Goal: Task Accomplishment & Management: Use online tool/utility

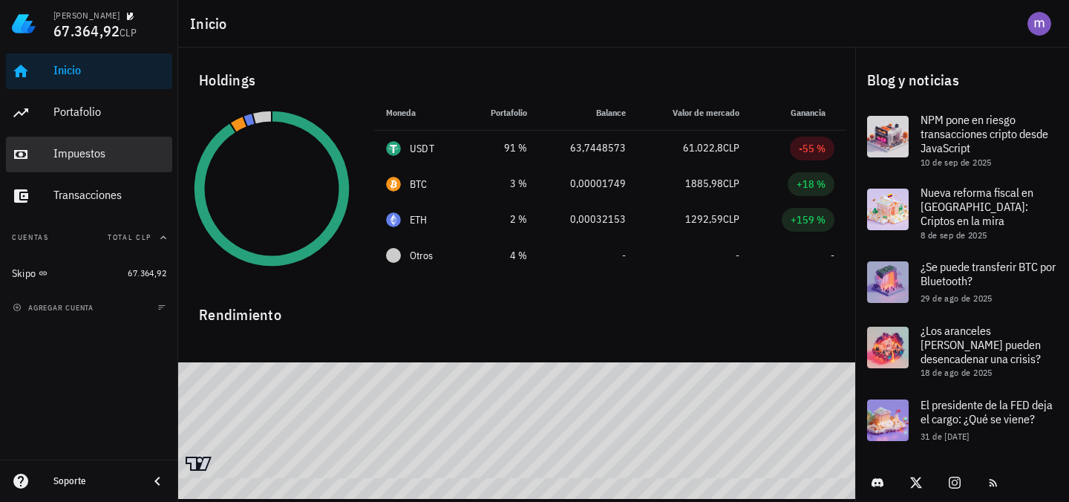
click at [124, 156] on div "Impuestos" at bounding box center [109, 153] width 113 height 14
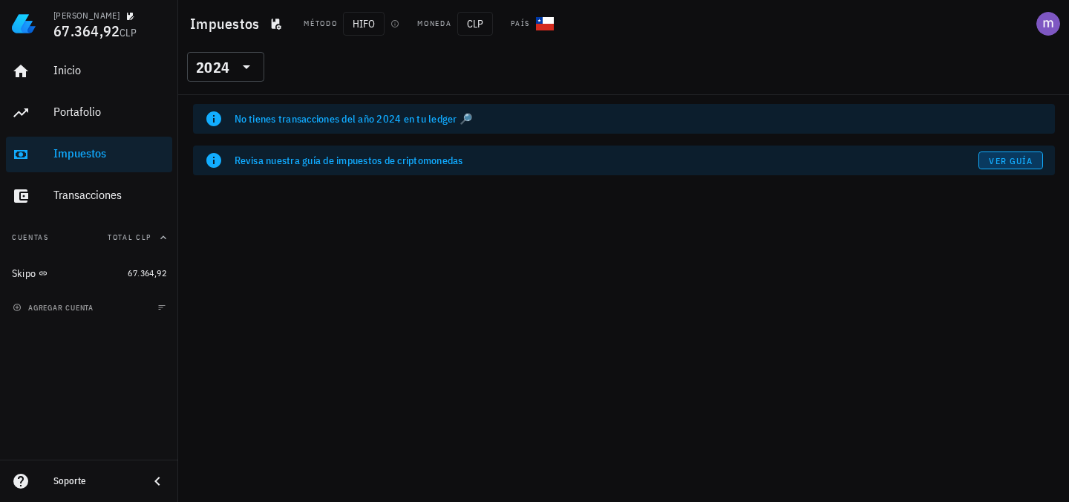
click at [1009, 160] on span "Ver guía" at bounding box center [1011, 160] width 45 height 11
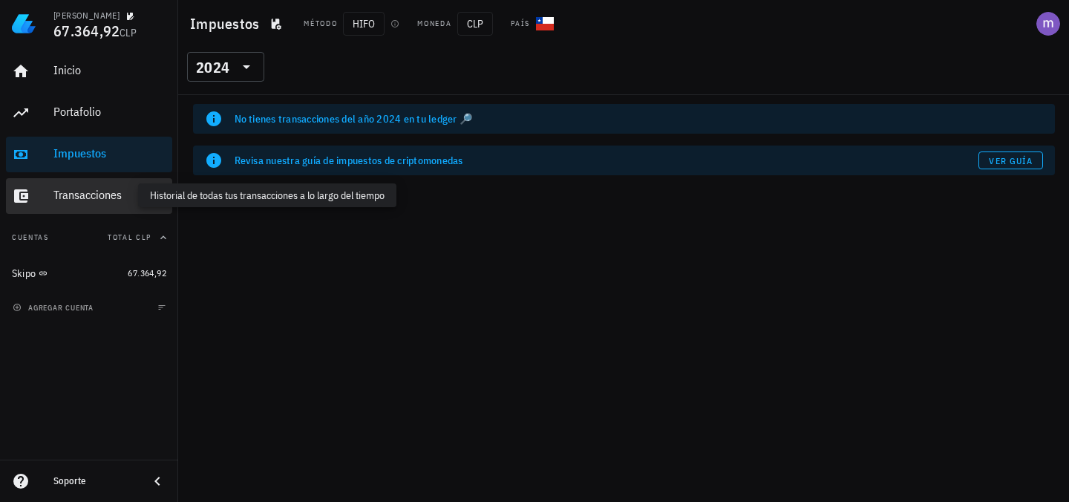
click at [107, 199] on div "Transacciones" at bounding box center [109, 195] width 113 height 14
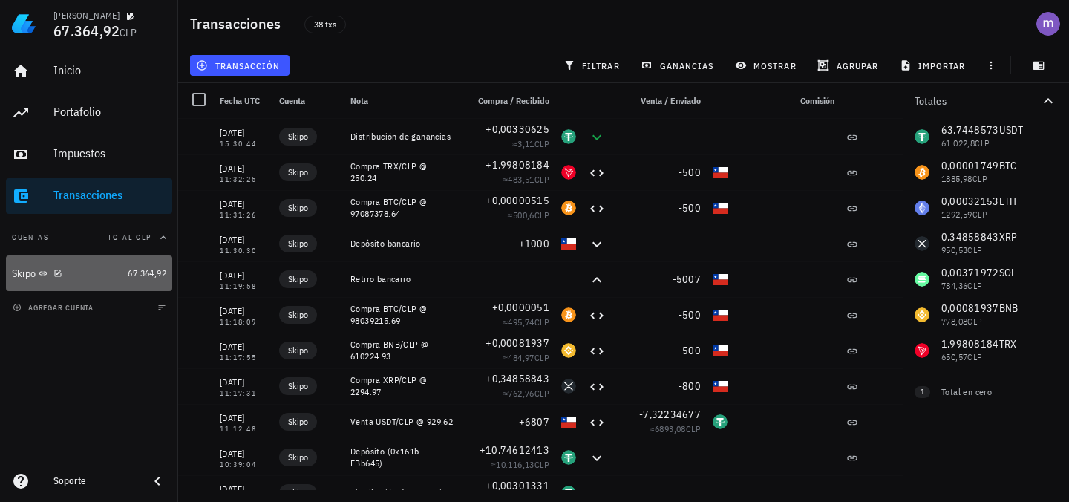
click at [117, 270] on div "Skipo" at bounding box center [67, 274] width 110 height 14
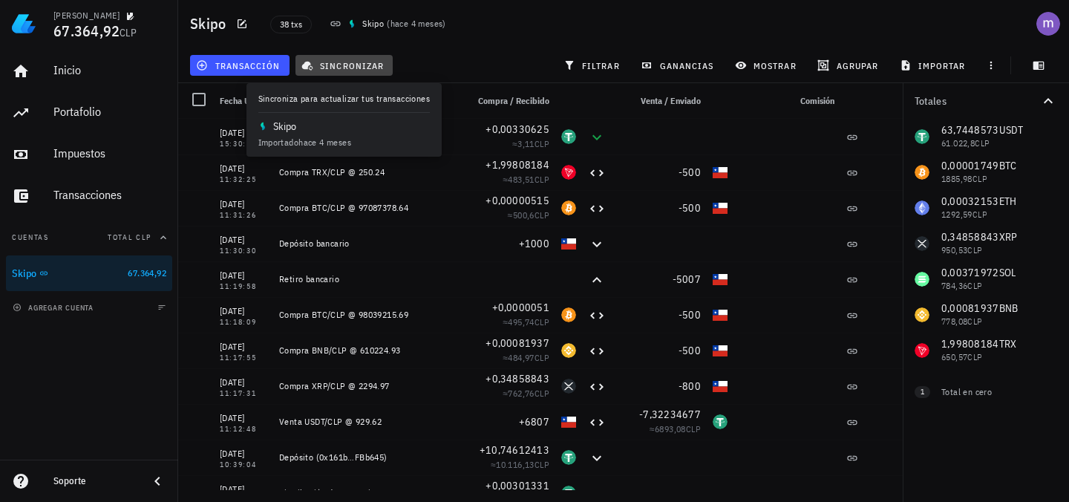
click at [335, 60] on span "sincronizar" at bounding box center [343, 65] width 79 height 12
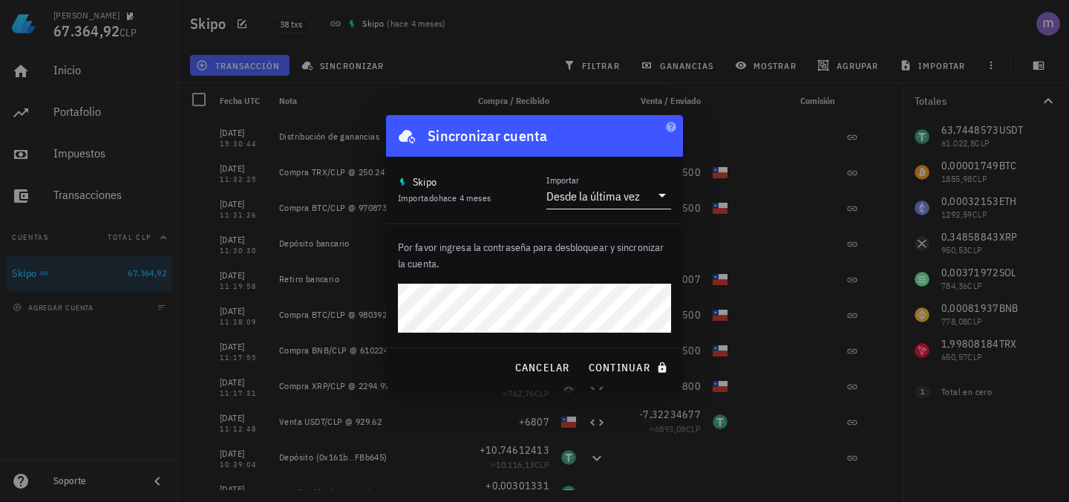
click at [598, 201] on div "Desde la última vez" at bounding box center [594, 196] width 94 height 15
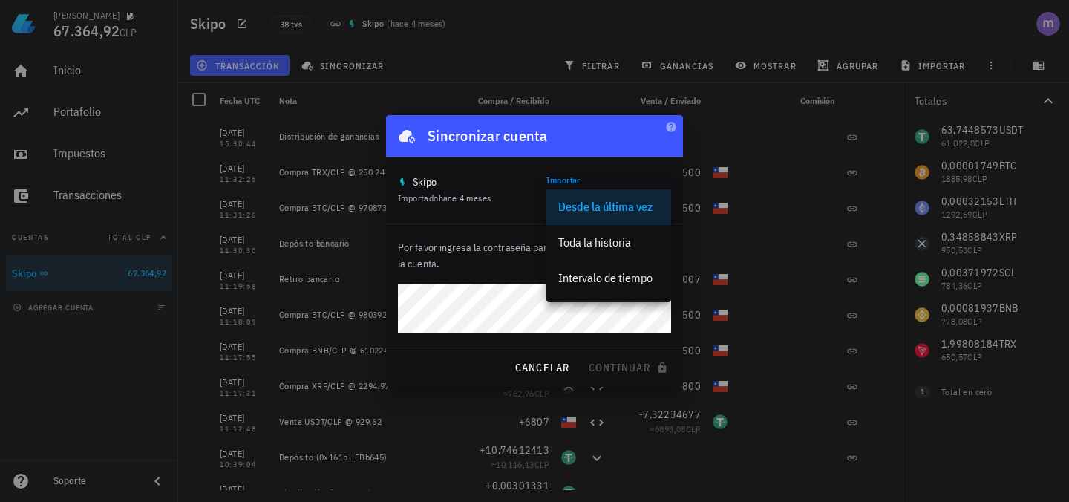
click at [760, 152] on div at bounding box center [534, 251] width 1069 height 502
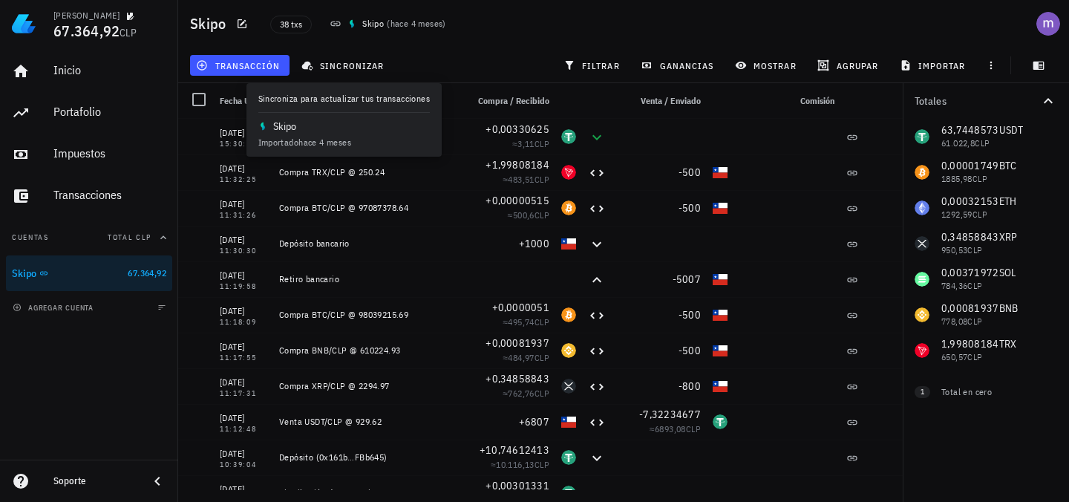
click at [498, 117] on div "Compra / Recibido" at bounding box center [507, 101] width 95 height 36
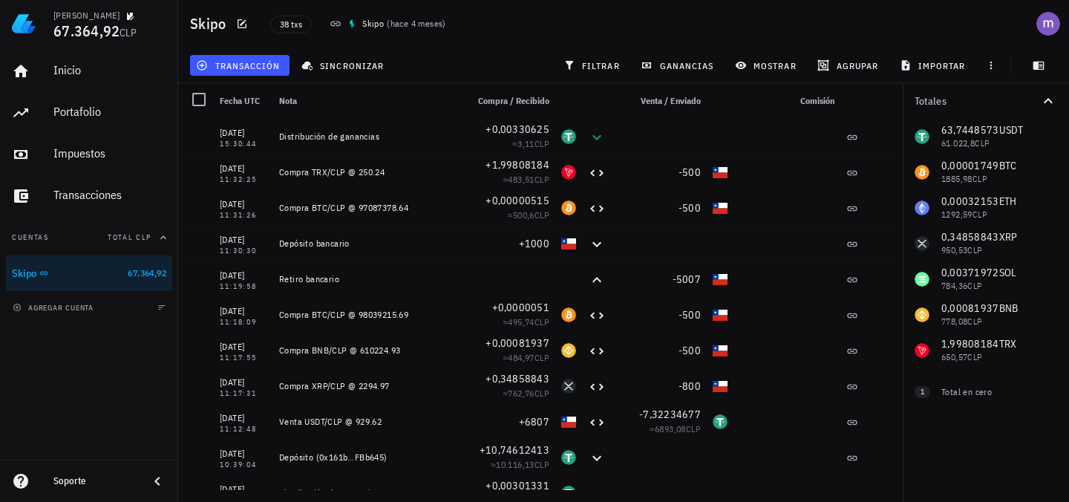
click at [462, 64] on div "transacción sincronizar filtrar ganancias mostrar agrupar importar" at bounding box center [623, 66] width 873 height 36
click at [94, 112] on div "Portafolio" at bounding box center [109, 112] width 113 height 14
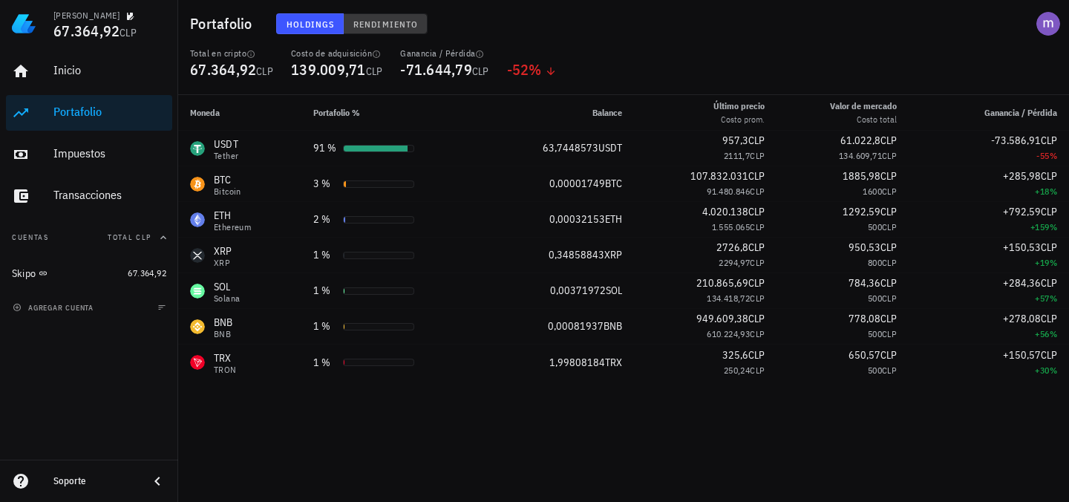
click at [372, 22] on span "Rendimiento" at bounding box center [385, 24] width 65 height 11
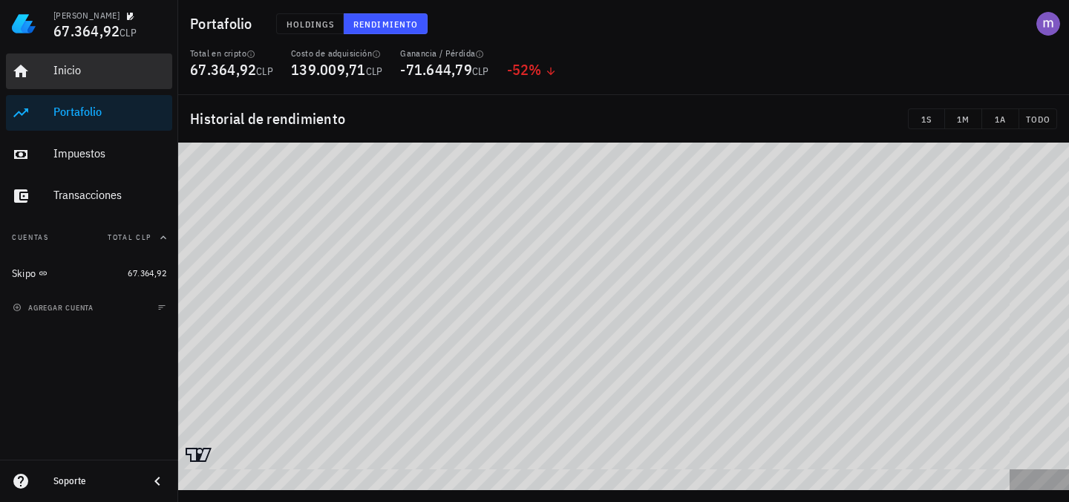
click at [126, 71] on div "Inicio" at bounding box center [109, 70] width 113 height 14
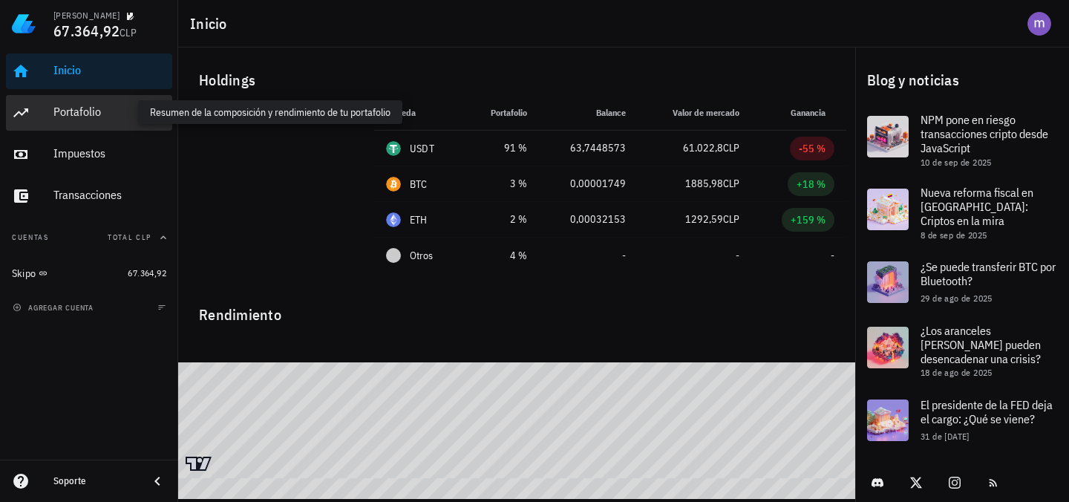
click at [120, 111] on div "Portafolio" at bounding box center [109, 112] width 113 height 14
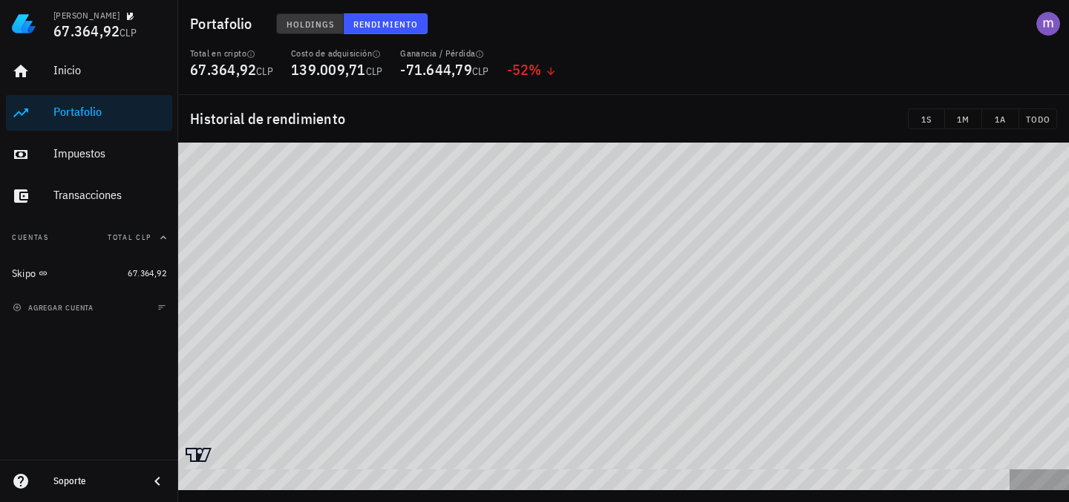
click at [324, 20] on span "Holdings" at bounding box center [310, 24] width 49 height 11
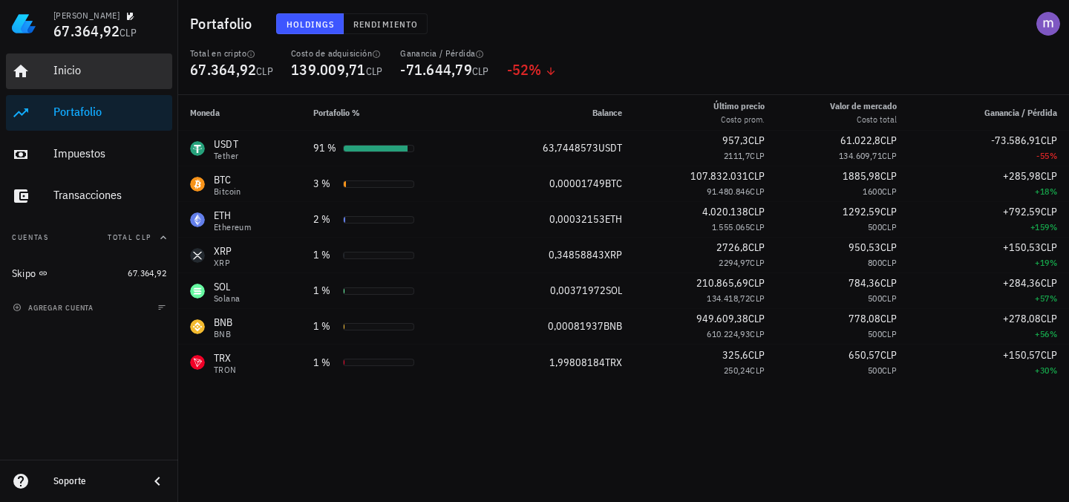
click at [65, 54] on div "Inicio" at bounding box center [109, 70] width 113 height 33
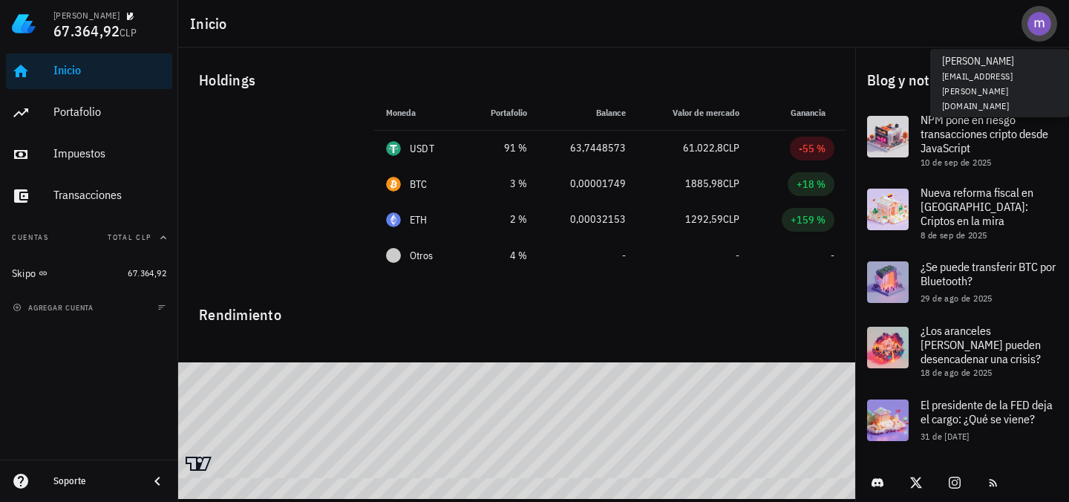
click at [1041, 24] on div "avatar" at bounding box center [1040, 24] width 24 height 24
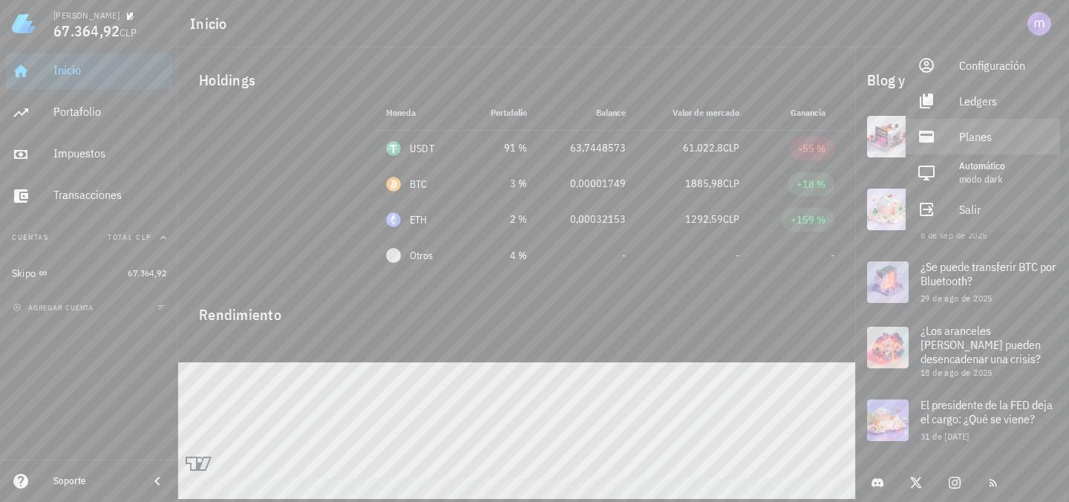
click at [978, 142] on div "Planes" at bounding box center [1004, 137] width 89 height 30
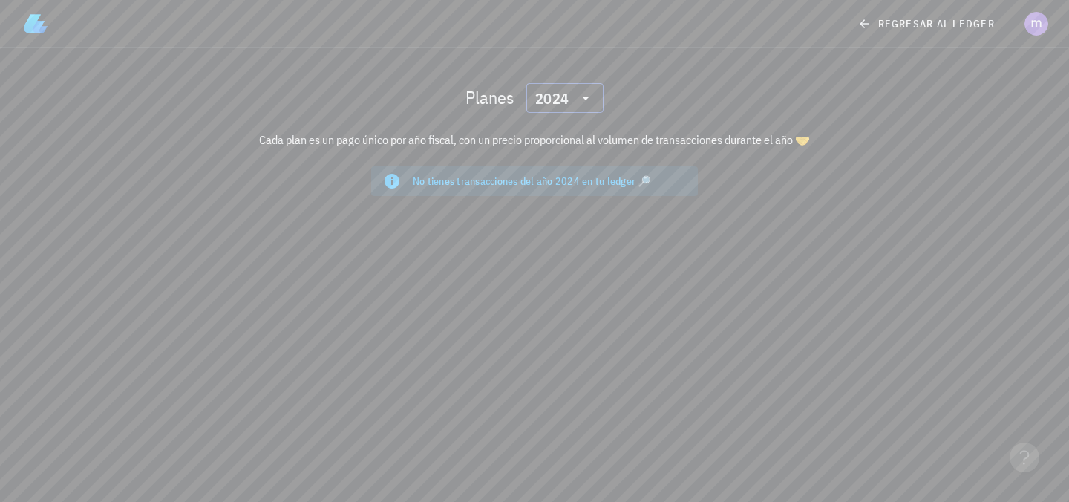
click at [565, 106] on div "2024" at bounding box center [554, 98] width 39 height 30
click at [564, 135] on div "2025" at bounding box center [564, 137] width 53 height 12
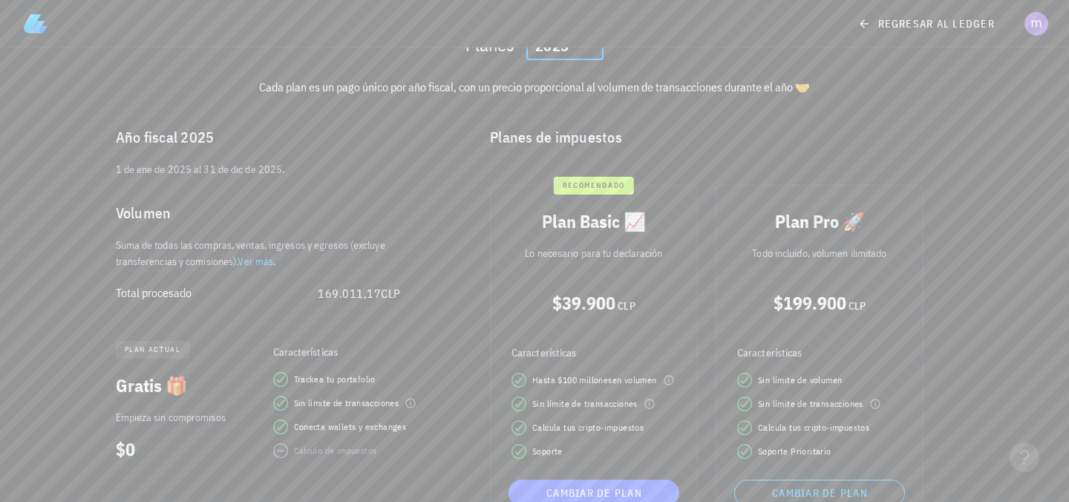
scroll to position [97, 0]
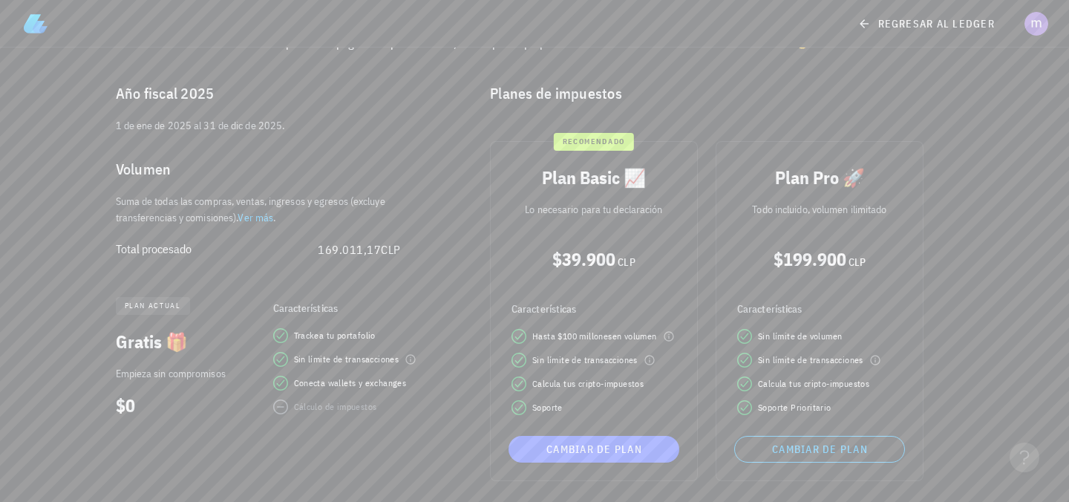
click at [351, 250] on span "169.011,17" at bounding box center [349, 249] width 63 height 15
click at [370, 391] on div "Trackea tu portafolio Sin límite de transacciones Conecta wallets y exchanges C…" at bounding box center [362, 371] width 197 height 86
click at [366, 372] on div "Trackea tu portafolio Sin límite de transacciones Conecta wallets y exchanges C…" at bounding box center [362, 371] width 197 height 86
click at [344, 335] on span "Trackea tu portafolio" at bounding box center [335, 335] width 82 height 15
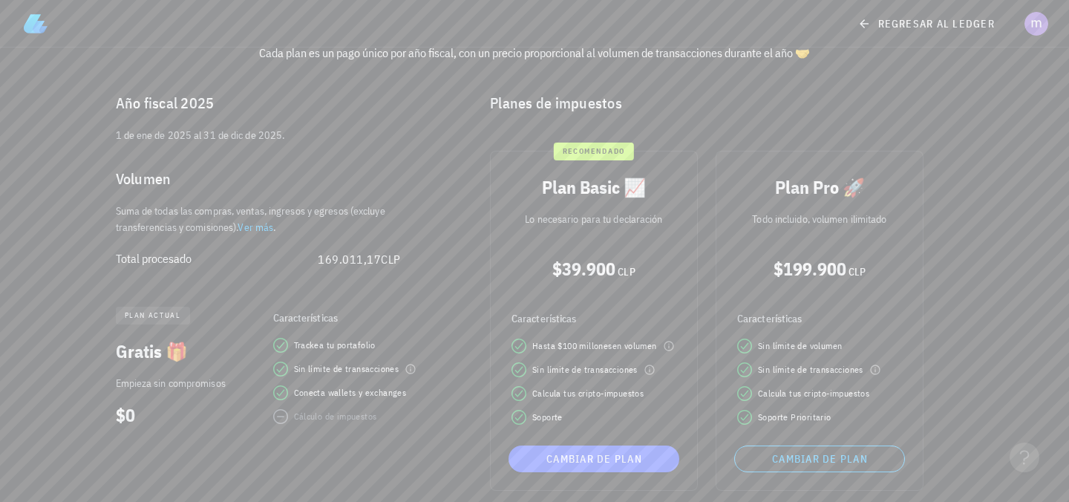
scroll to position [86, 0]
click at [160, 316] on span "plan actual" at bounding box center [153, 316] width 56 height 18
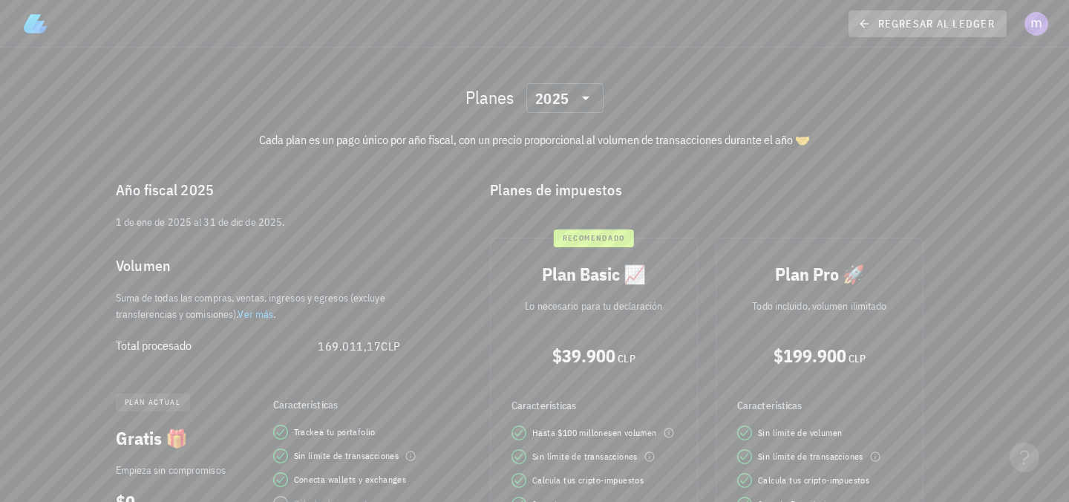
click at [910, 21] on span "regresar al ledger" at bounding box center [928, 23] width 134 height 13
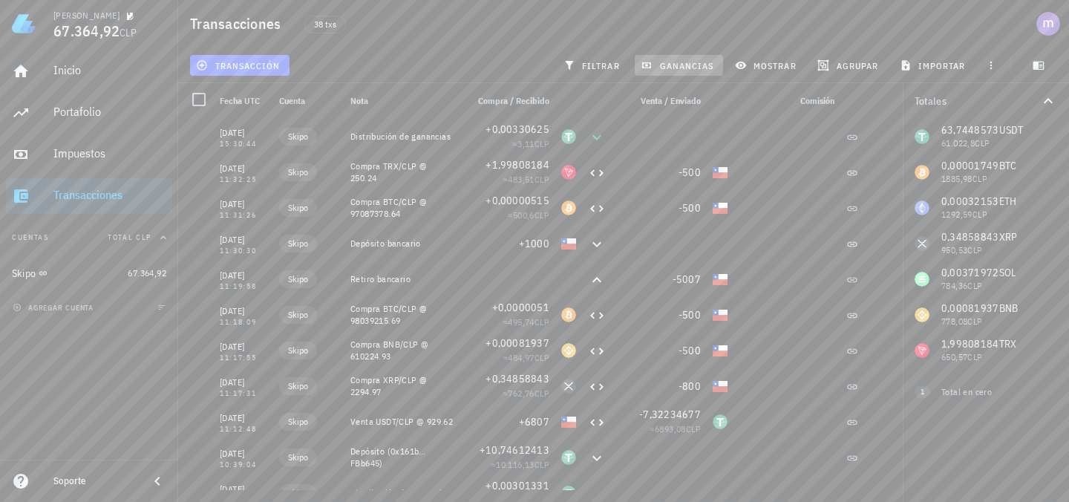
click at [670, 61] on span "ganancias" at bounding box center [679, 65] width 70 height 12
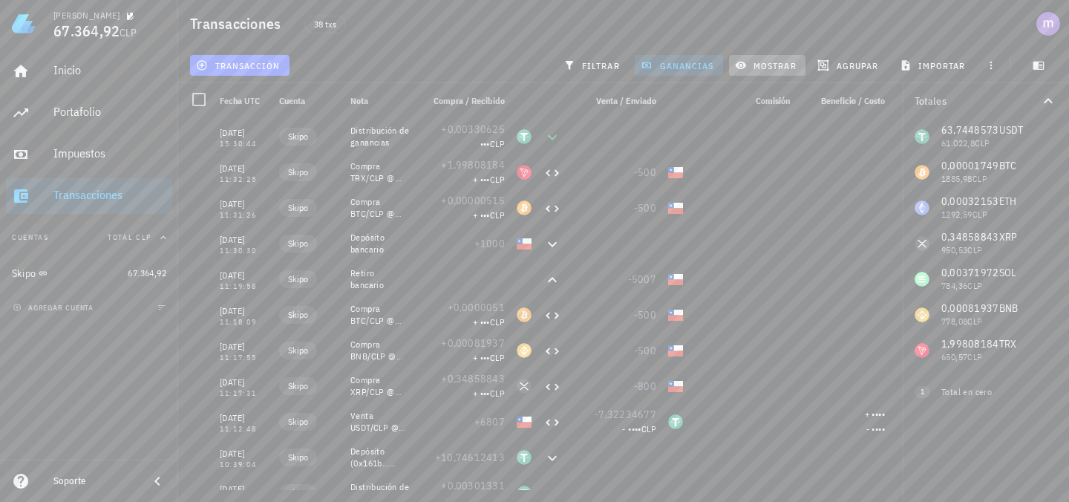
click at [757, 68] on span "mostrar" at bounding box center [767, 65] width 59 height 12
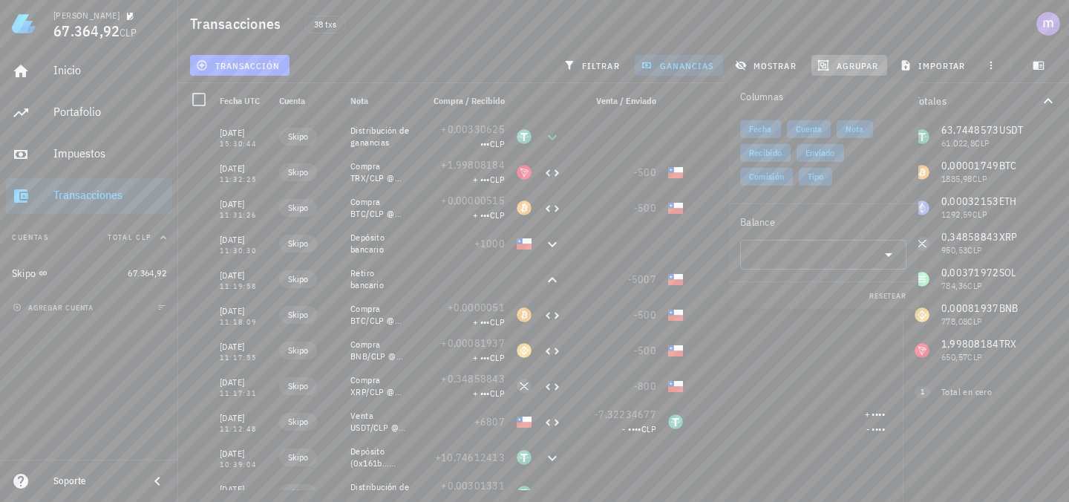
click at [847, 58] on button "agrupar" at bounding box center [850, 65] width 76 height 21
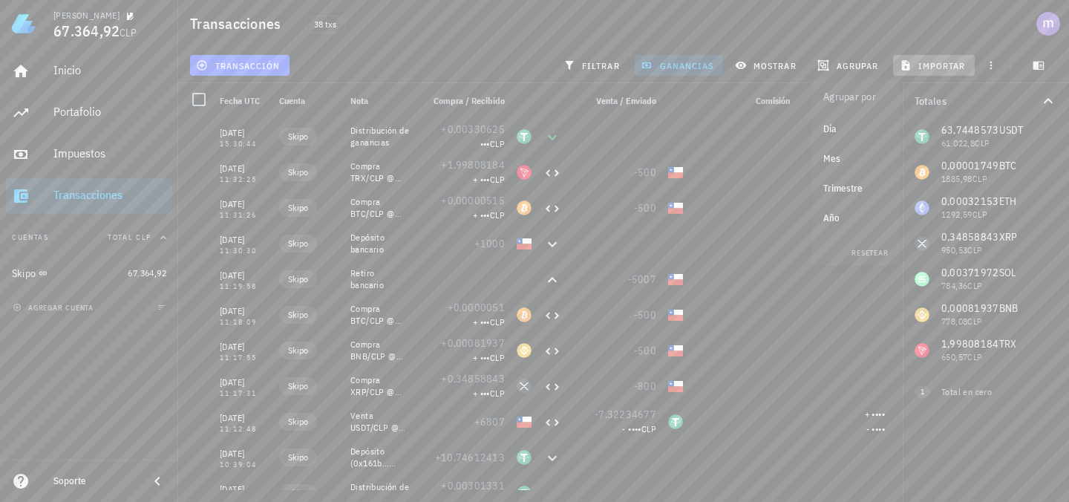
click at [934, 61] on span "importar" at bounding box center [934, 65] width 63 height 12
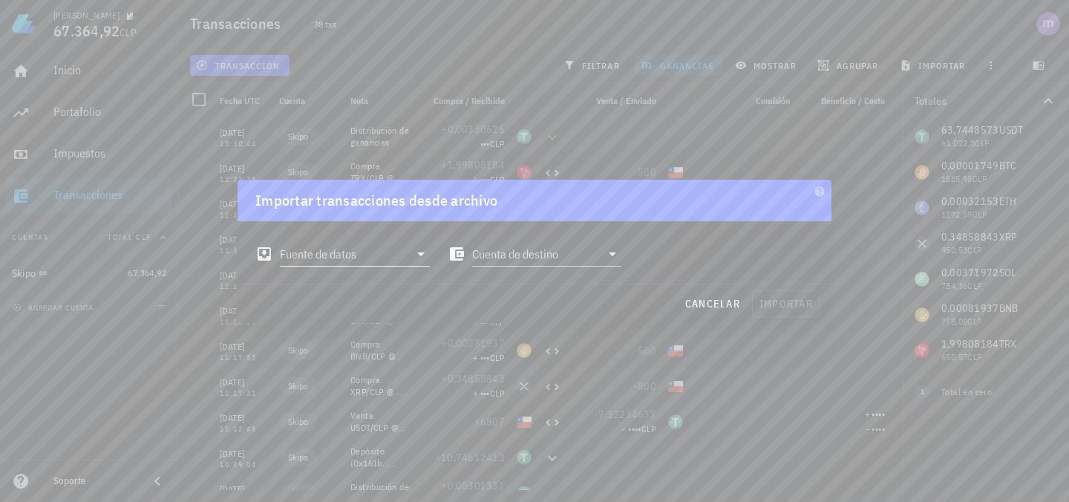
click at [402, 260] on input "Fuente de datos" at bounding box center [344, 254] width 129 height 24
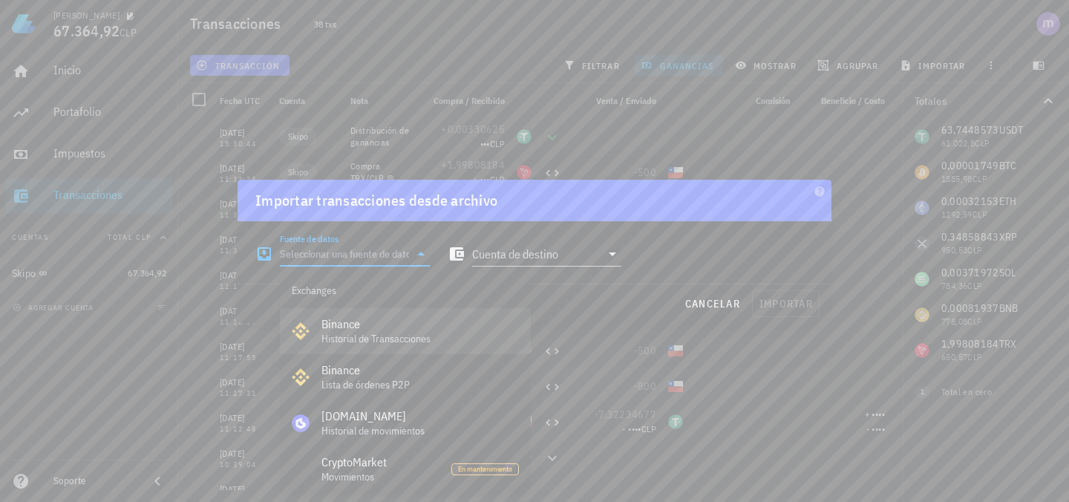
click at [369, 325] on div "Binance" at bounding box center [421, 324] width 198 height 14
type input "Binance"
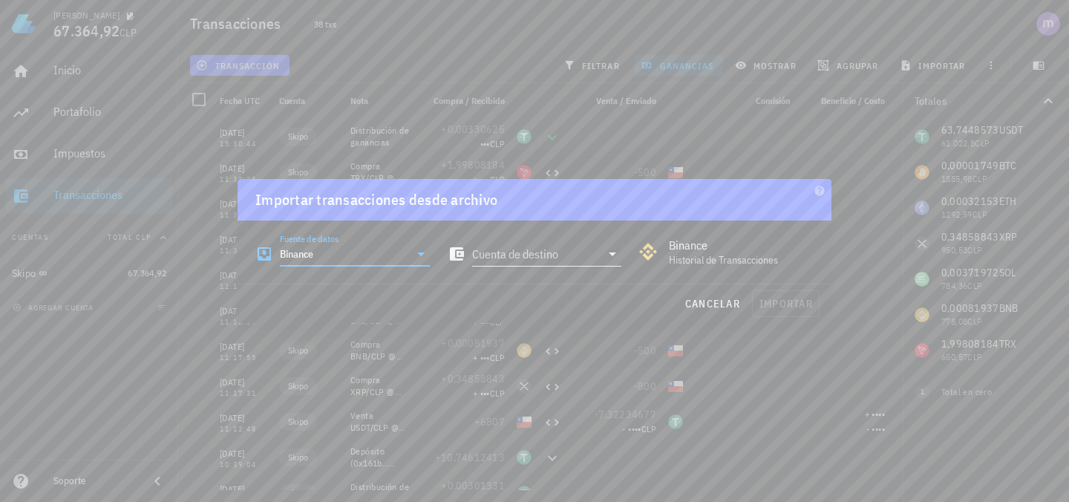
click at [536, 261] on input "Cuenta de destino" at bounding box center [536, 254] width 129 height 24
click at [671, 255] on div "Historial de Transacciones" at bounding box center [741, 260] width 145 height 13
click at [593, 255] on input "Cuenta de destino" at bounding box center [536, 254] width 129 height 24
click at [518, 291] on div "Skipo" at bounding box center [547, 290] width 126 height 14
type input "Skipo"
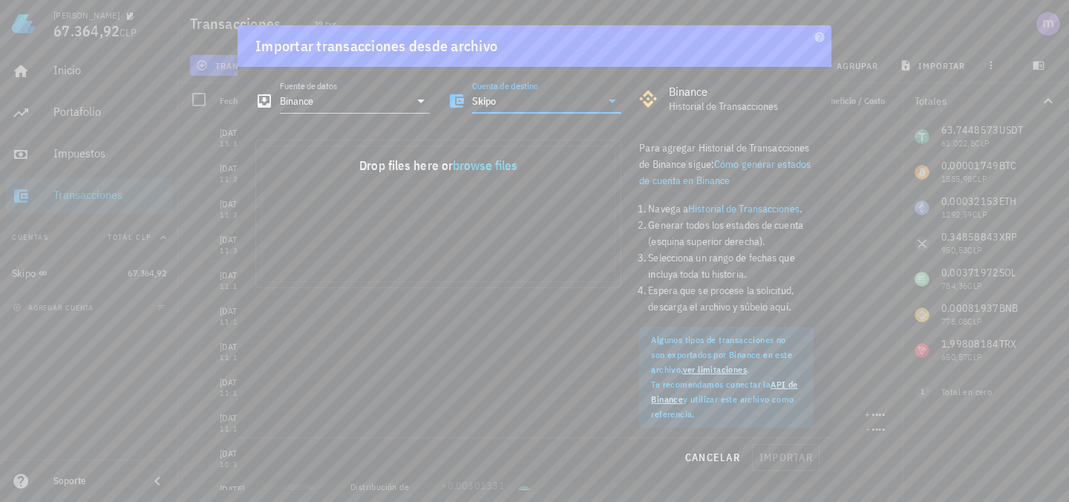
click at [724, 372] on link "ver limitaciones" at bounding box center [715, 369] width 64 height 11
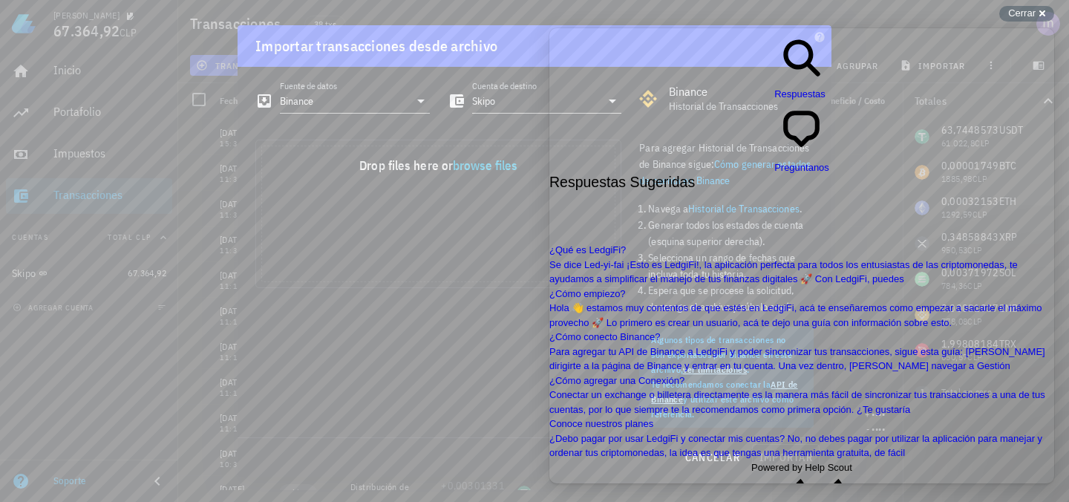
scroll to position [2368, 0]
click at [393, 310] on div "Drop your files here Drop files here or browse files Powered by Uppy" at bounding box center [439, 290] width 384 height 318
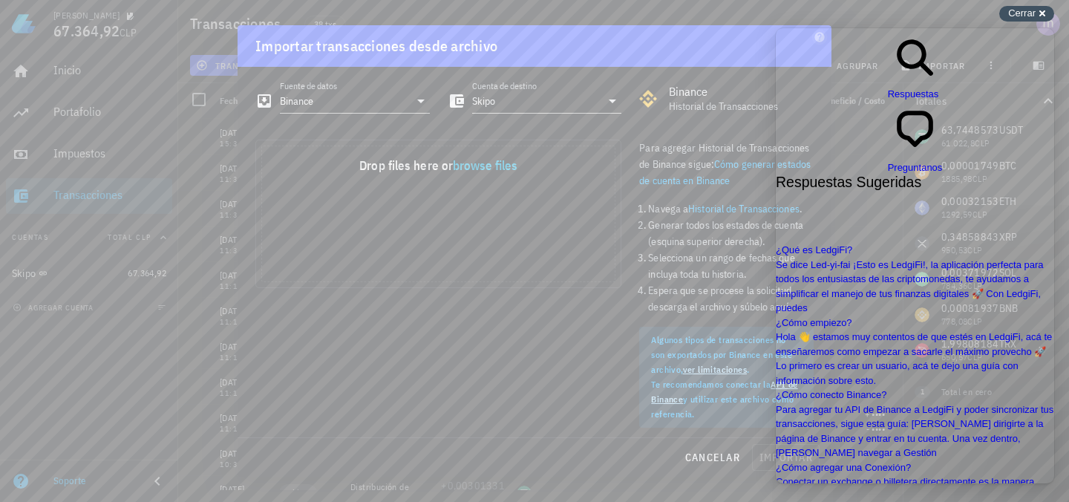
click at [1036, 10] on div "Cerrar cross-small" at bounding box center [1027, 14] width 55 height 16
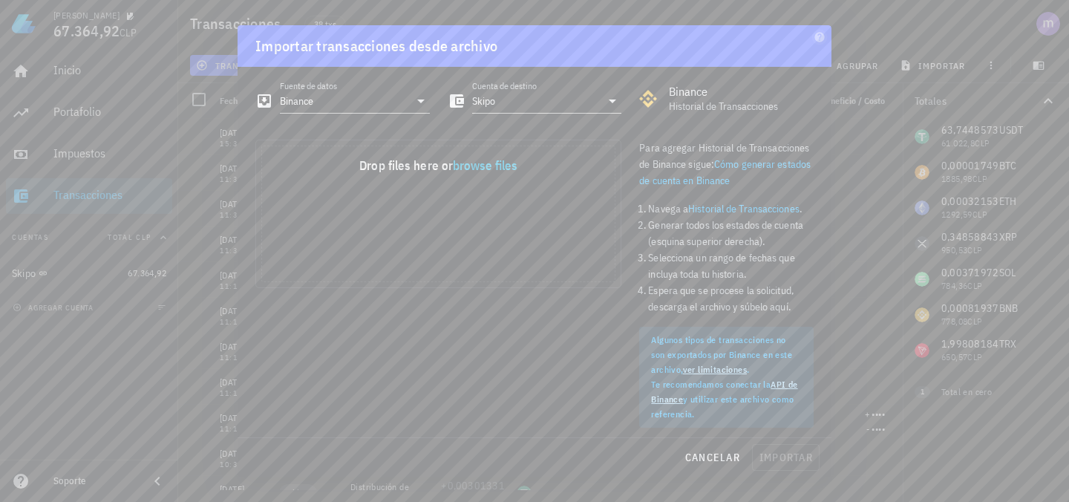
scroll to position [19, 0]
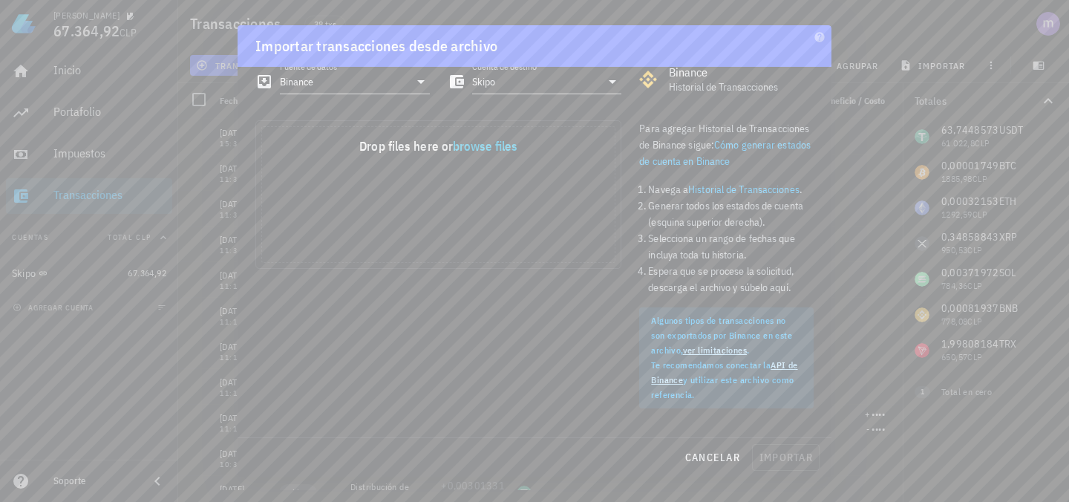
click at [893, 31] on div at bounding box center [534, 251] width 1069 height 502
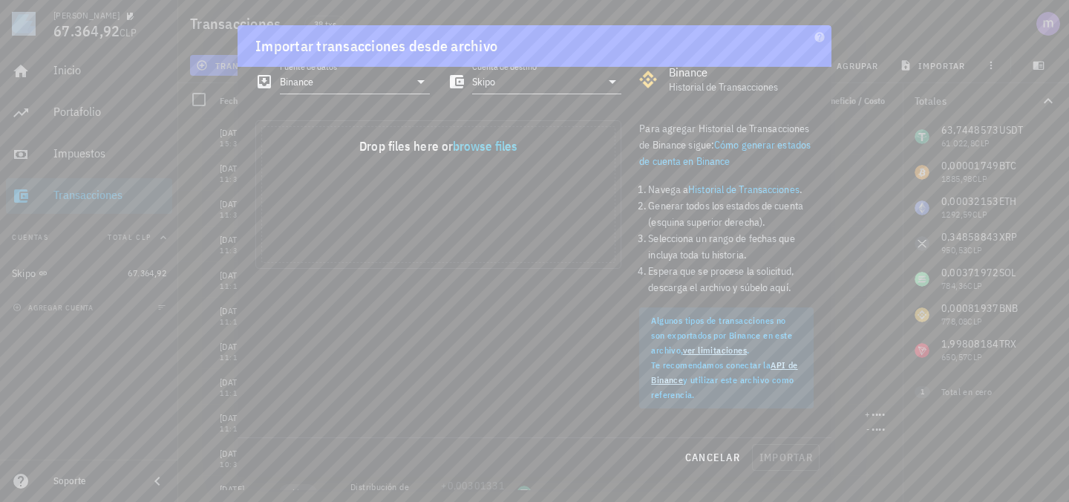
scroll to position [0, 0]
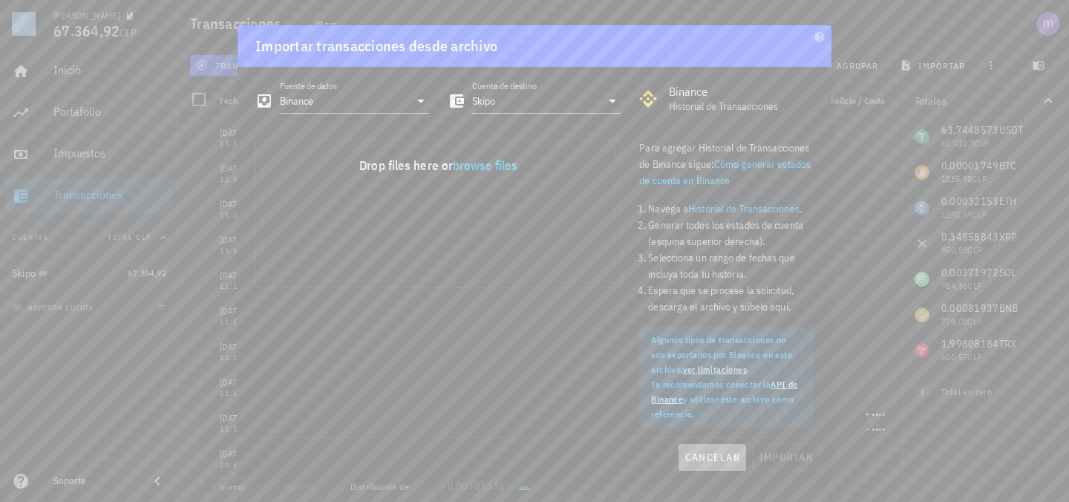
click at [723, 469] on button "cancelar" at bounding box center [713, 457] width 68 height 27
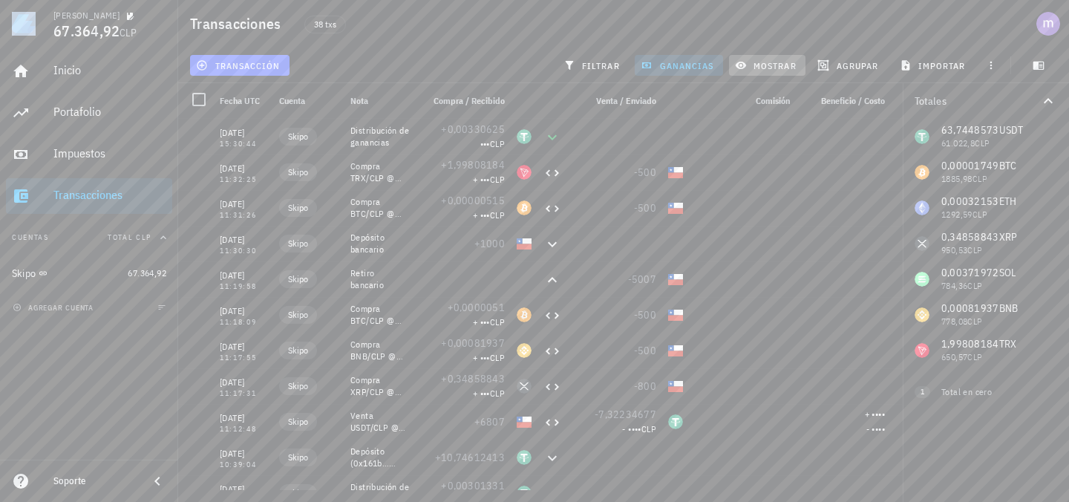
click at [758, 60] on span "mostrar" at bounding box center [767, 65] width 59 height 12
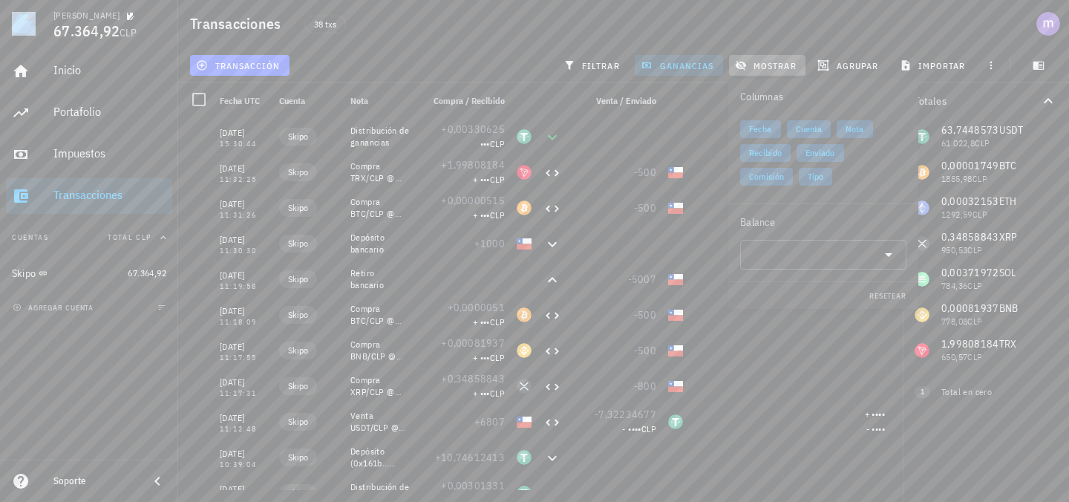
click at [758, 60] on span "mostrar" at bounding box center [767, 65] width 59 height 12
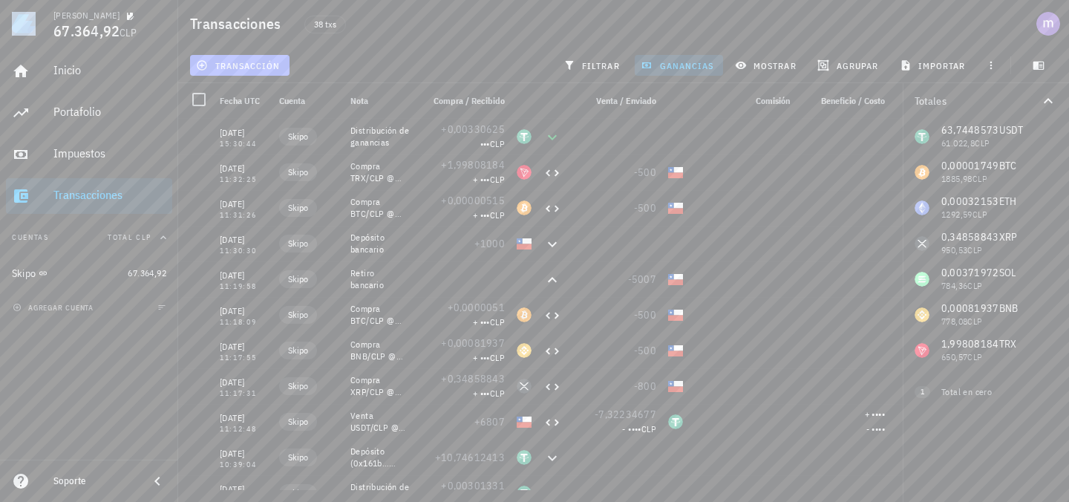
click at [221, 63] on span "transacción" at bounding box center [239, 65] width 81 height 12
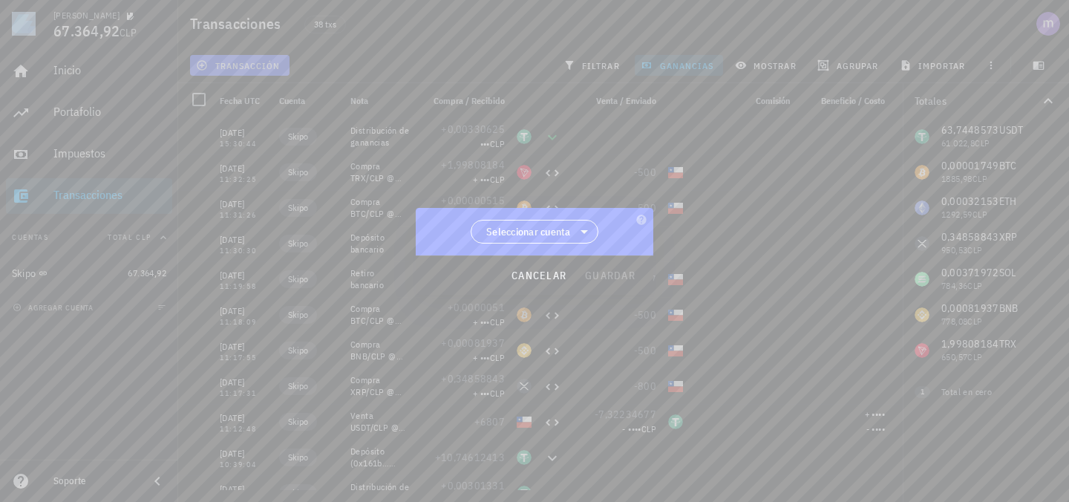
click at [221, 63] on div at bounding box center [534, 251] width 1069 height 502
click at [574, 229] on span "Seleccionar cuenta" at bounding box center [535, 232] width 108 height 22
click at [514, 280] on div "Skipo" at bounding box center [535, 271] width 128 height 36
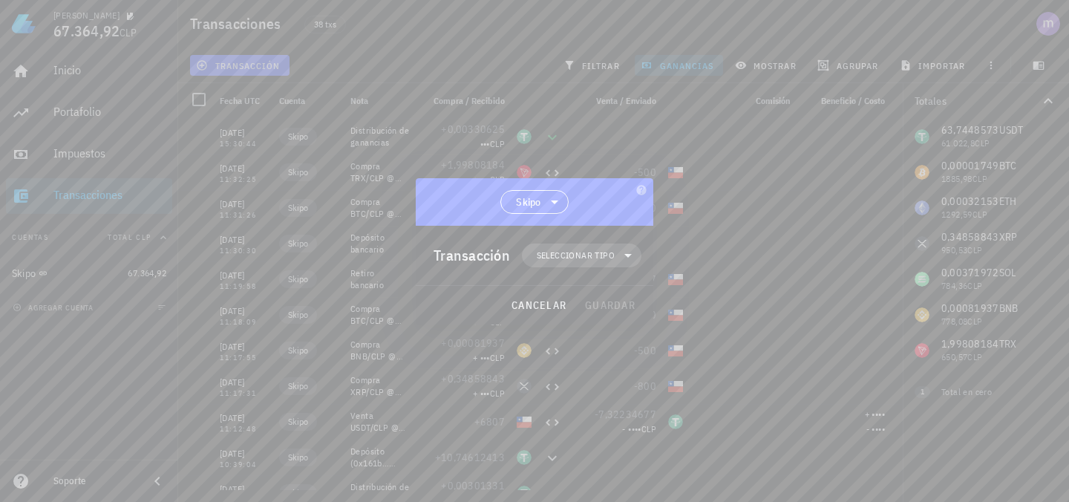
click at [576, 260] on span "Seleccionar tipo" at bounding box center [576, 255] width 78 height 15
click at [323, 10] on div at bounding box center [534, 251] width 1069 height 502
click at [89, 29] on div at bounding box center [534, 251] width 1069 height 502
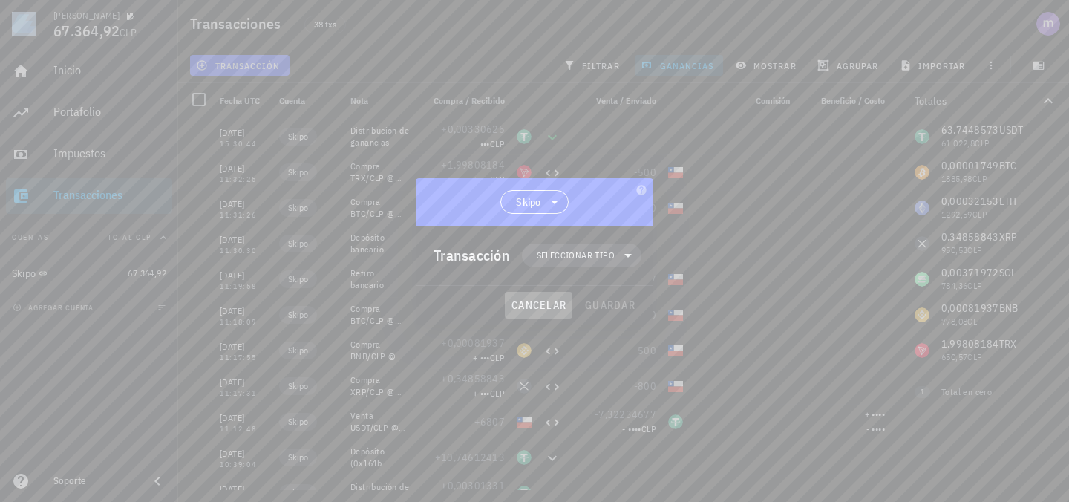
click at [541, 314] on button "cancelar" at bounding box center [539, 305] width 68 height 27
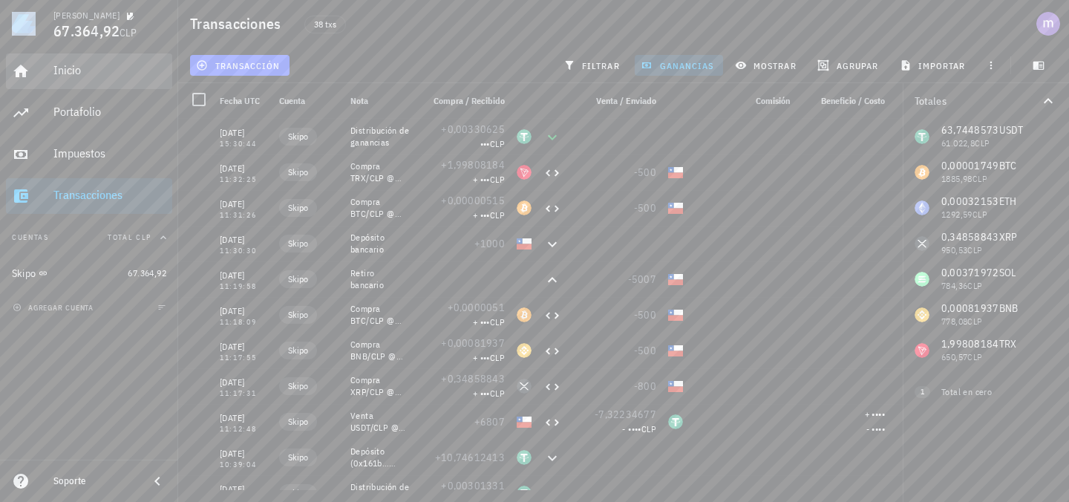
click at [76, 71] on div "Inicio" at bounding box center [109, 70] width 113 height 14
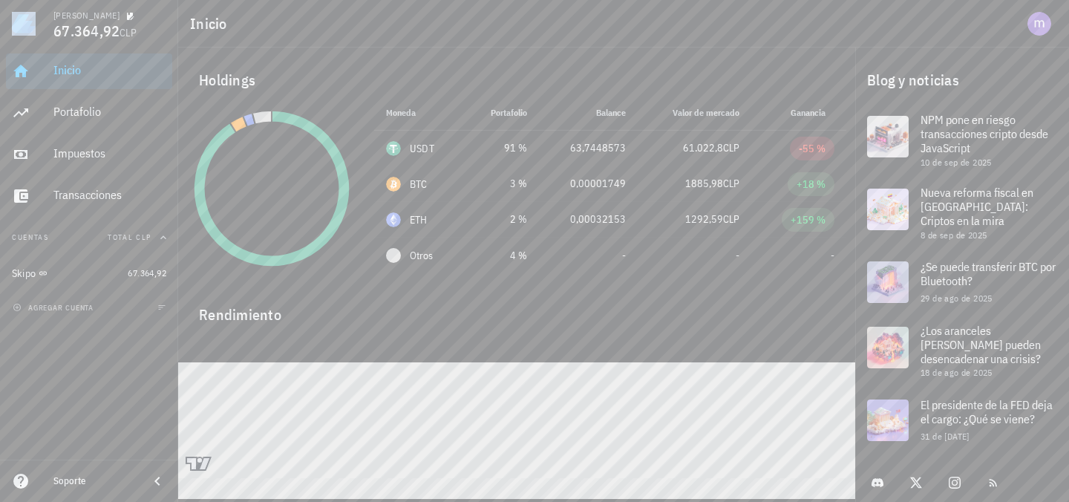
click at [265, 186] on circle at bounding box center [272, 189] width 133 height 133
click at [209, 149] on icon at bounding box center [272, 189] width 156 height 156
click at [258, 119] on icon at bounding box center [262, 118] width 19 height 14
click at [233, 123] on icon at bounding box center [238, 124] width 17 height 16
click at [304, 168] on circle at bounding box center [272, 189] width 133 height 133
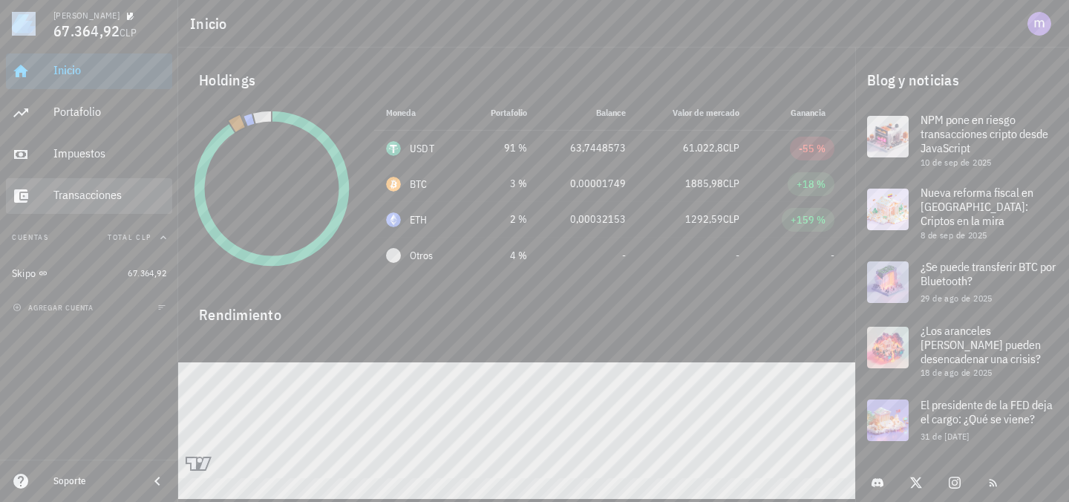
click at [101, 189] on div "Transacciones" at bounding box center [109, 195] width 113 height 14
